Goal: Navigation & Orientation: Find specific page/section

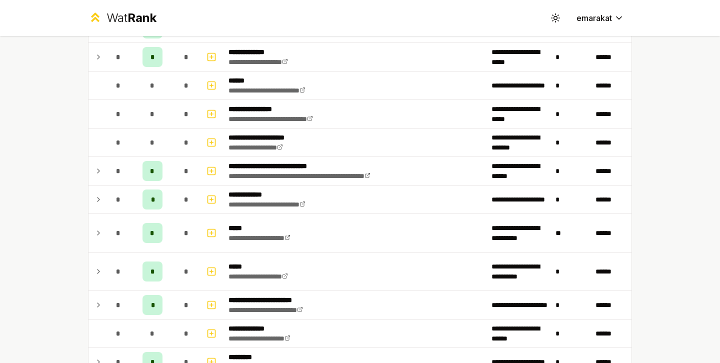
scroll to position [561, 0]
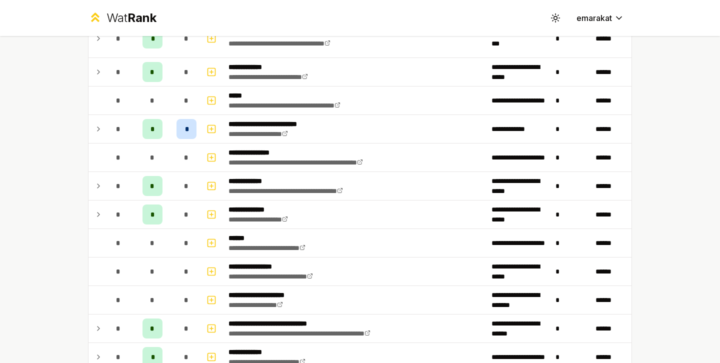
scroll to position [467, 0]
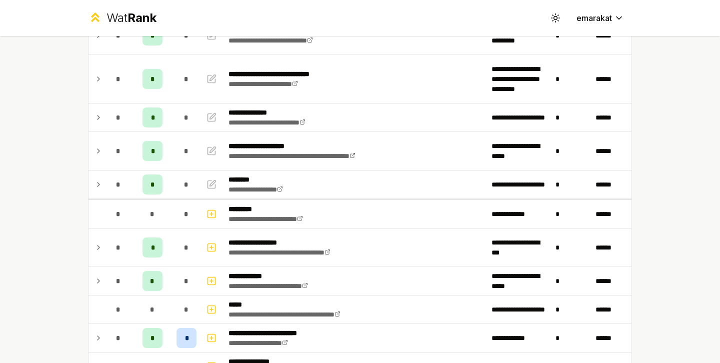
scroll to position [46, 0]
